Goal: Contribute content: Contribute content

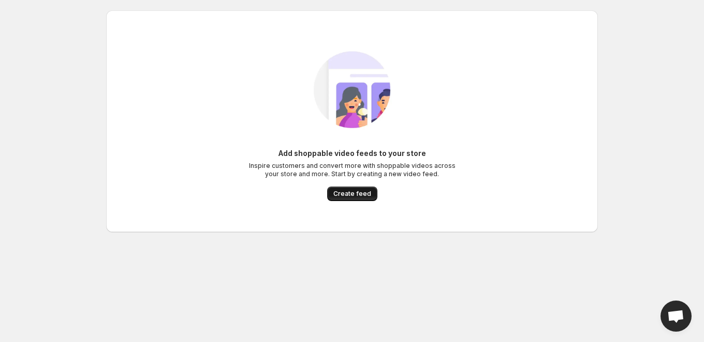
click at [353, 193] on span "Create feed" at bounding box center [352, 193] width 38 height 8
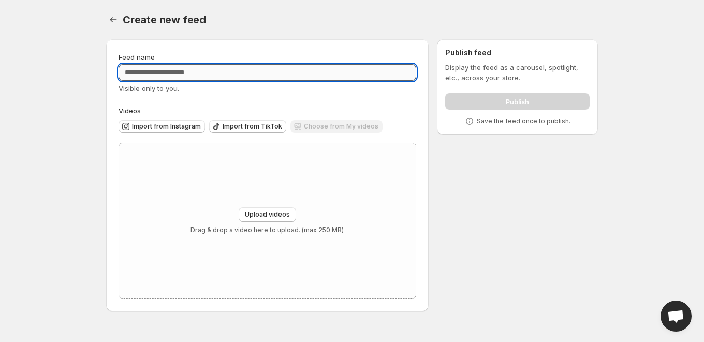
click at [289, 72] on input "Feed name" at bounding box center [268, 72] width 298 height 17
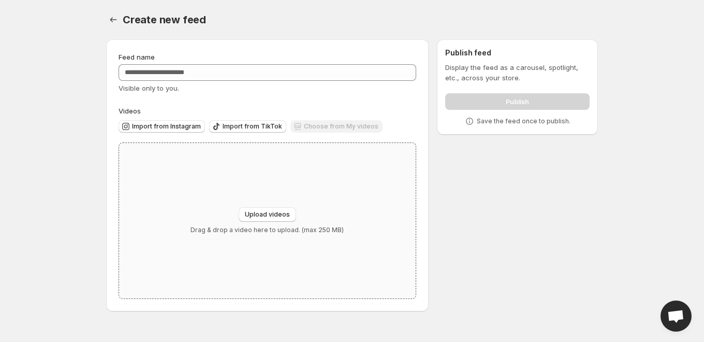
click at [263, 162] on div "Upload videos Drag & drop a video here to upload. (max 250 MB)" at bounding box center [267, 220] width 297 height 155
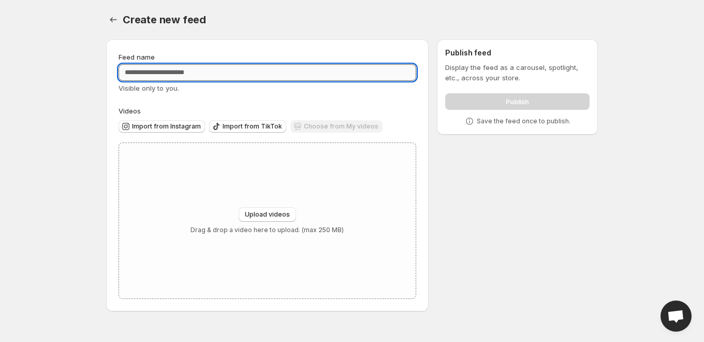
click at [255, 72] on input "Feed name" at bounding box center [268, 72] width 298 height 17
type input "**********"
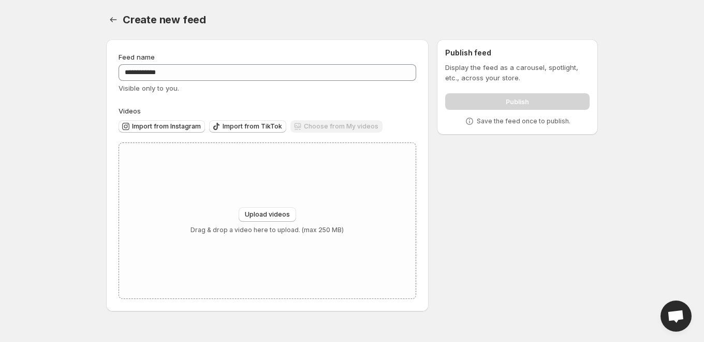
click at [301, 93] on div "Visible only to you." at bounding box center [268, 88] width 298 height 10
click at [177, 127] on span "Import from Instagram" at bounding box center [166, 126] width 69 height 8
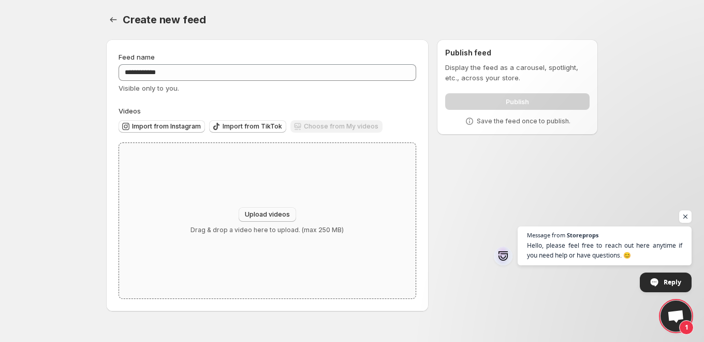
click at [274, 208] on button "Upload videos" at bounding box center [267, 214] width 57 height 14
type input "**********"
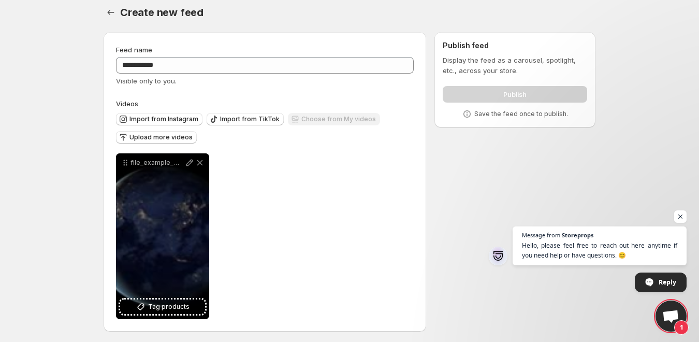
scroll to position [9, 0]
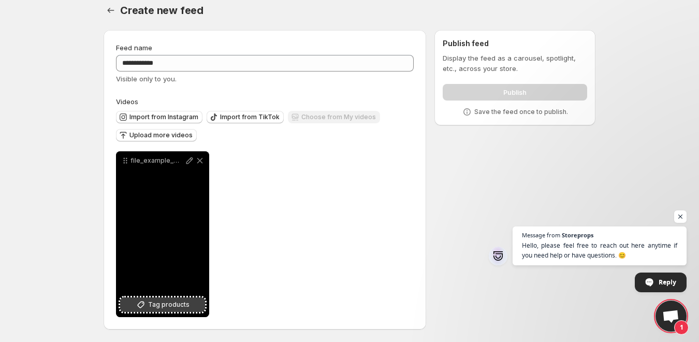
click at [168, 303] on span "Tag products" at bounding box center [168, 304] width 41 height 10
click at [190, 162] on icon at bounding box center [189, 160] width 7 height 7
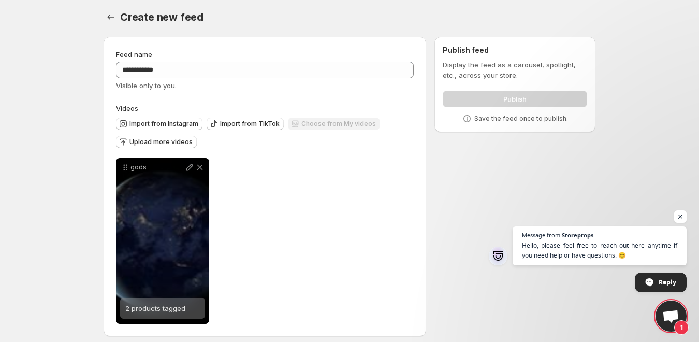
scroll to position [0, 0]
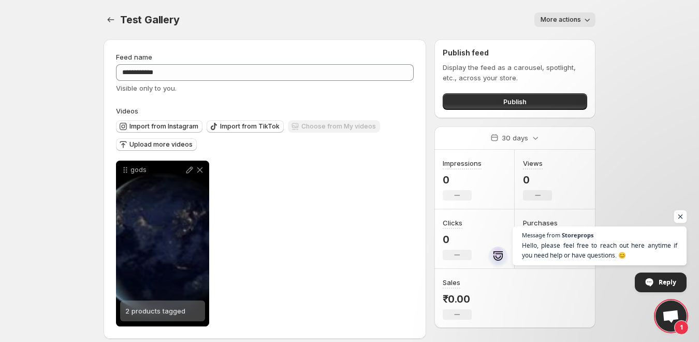
click at [680, 214] on span "Open chat" at bounding box center [680, 216] width 13 height 13
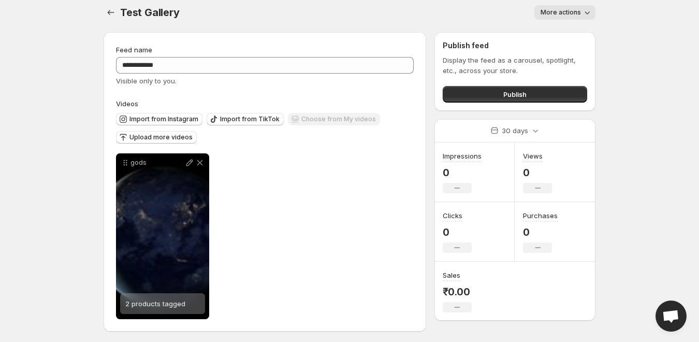
scroll to position [9, 0]
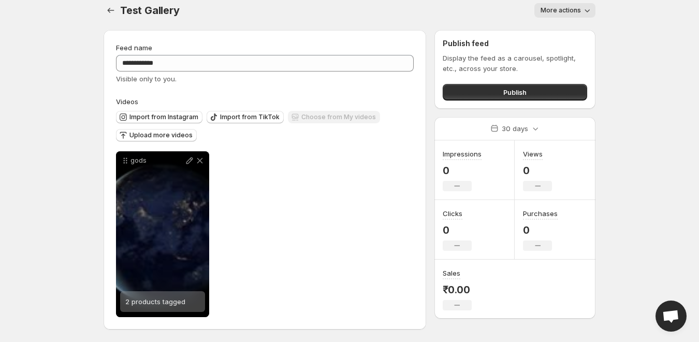
click at [577, 5] on button "More actions" at bounding box center [564, 10] width 61 height 14
click at [621, 12] on body "**********" at bounding box center [349, 162] width 699 height 342
click at [114, 13] on icon "Settings" at bounding box center [111, 10] width 10 height 10
